Goal: Transaction & Acquisition: Download file/media

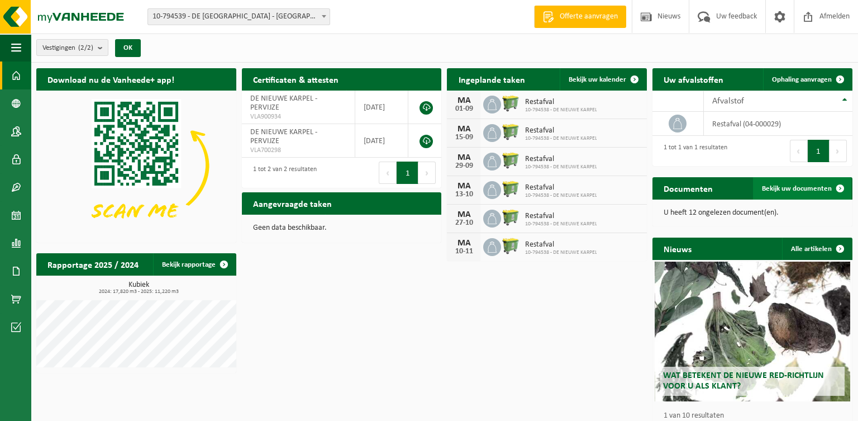
click at [802, 186] on span "Bekijk uw documenten" at bounding box center [797, 188] width 70 height 7
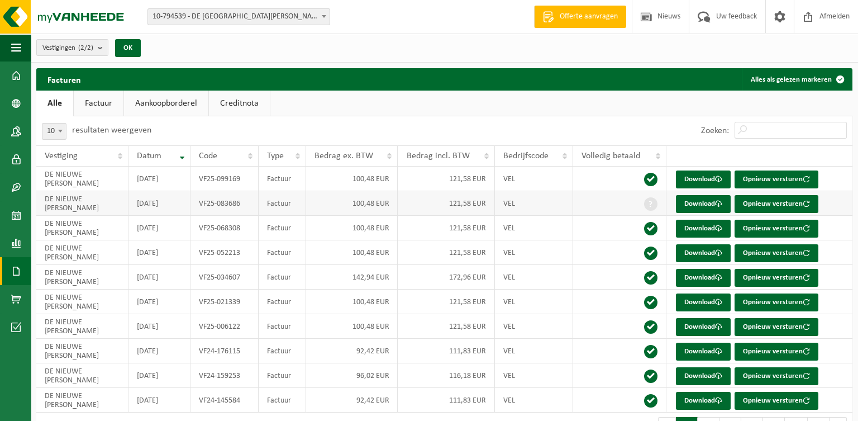
click at [648, 206] on span at bounding box center [650, 203] width 13 height 13
click at [711, 201] on link "Download" at bounding box center [703, 204] width 55 height 18
click at [114, 103] on link "Factuur" at bounding box center [99, 103] width 50 height 26
click at [651, 202] on span at bounding box center [650, 203] width 13 height 13
click at [651, 206] on span at bounding box center [650, 203] width 13 height 13
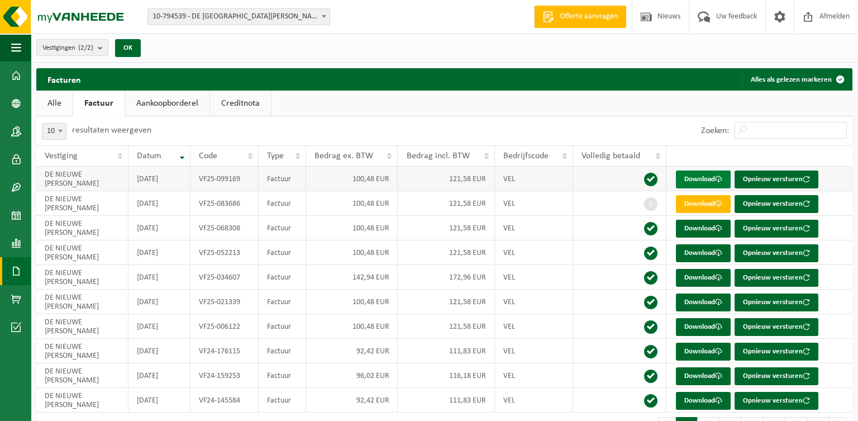
click at [713, 179] on link "Download" at bounding box center [703, 179] width 55 height 18
click at [18, 72] on span at bounding box center [16, 75] width 10 height 28
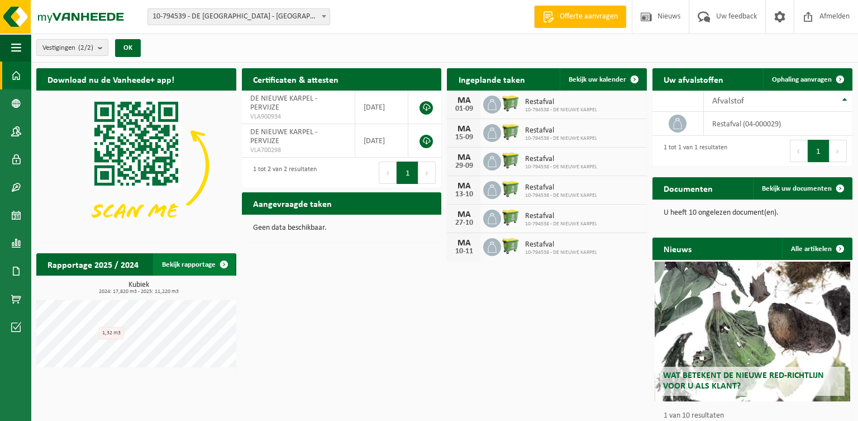
click at [179, 267] on link "Bekijk rapportage" at bounding box center [194, 264] width 82 height 22
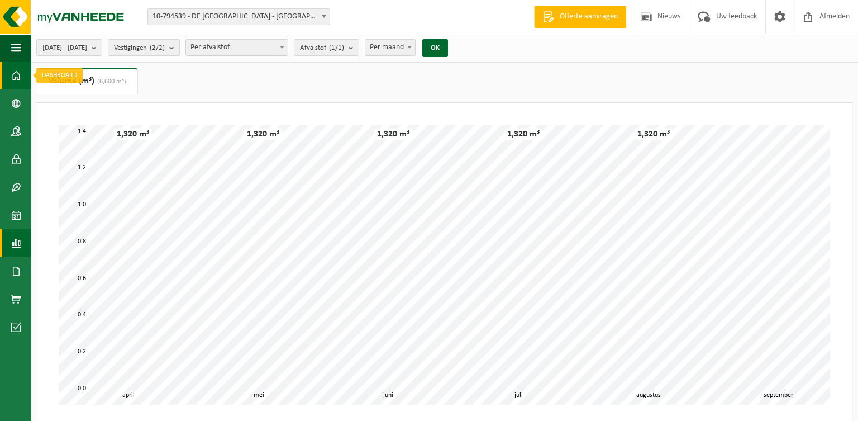
click at [13, 77] on span at bounding box center [16, 75] width 10 height 28
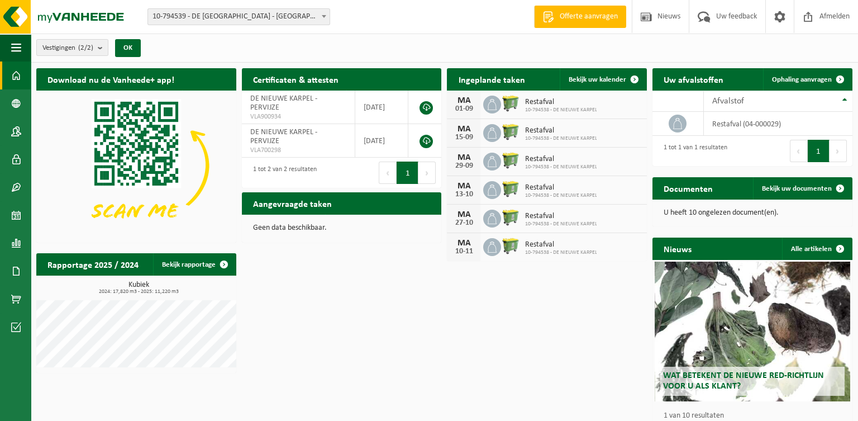
scroll to position [36, 0]
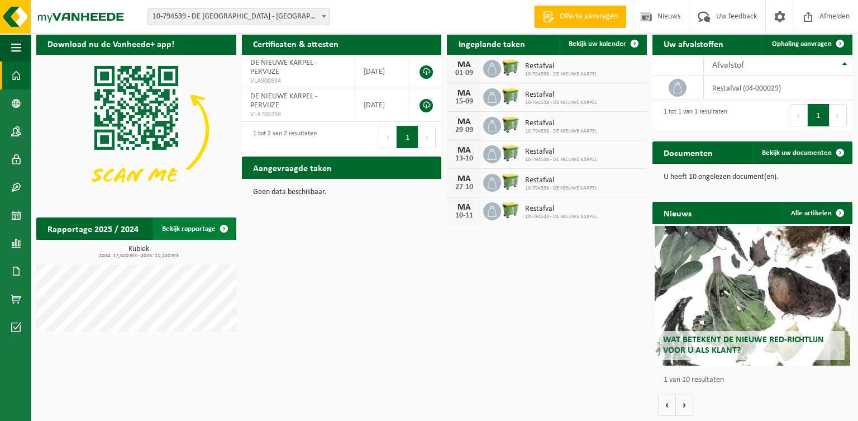
click at [222, 236] on span at bounding box center [224, 228] width 22 height 22
